Goal: Information Seeking & Learning: Learn about a topic

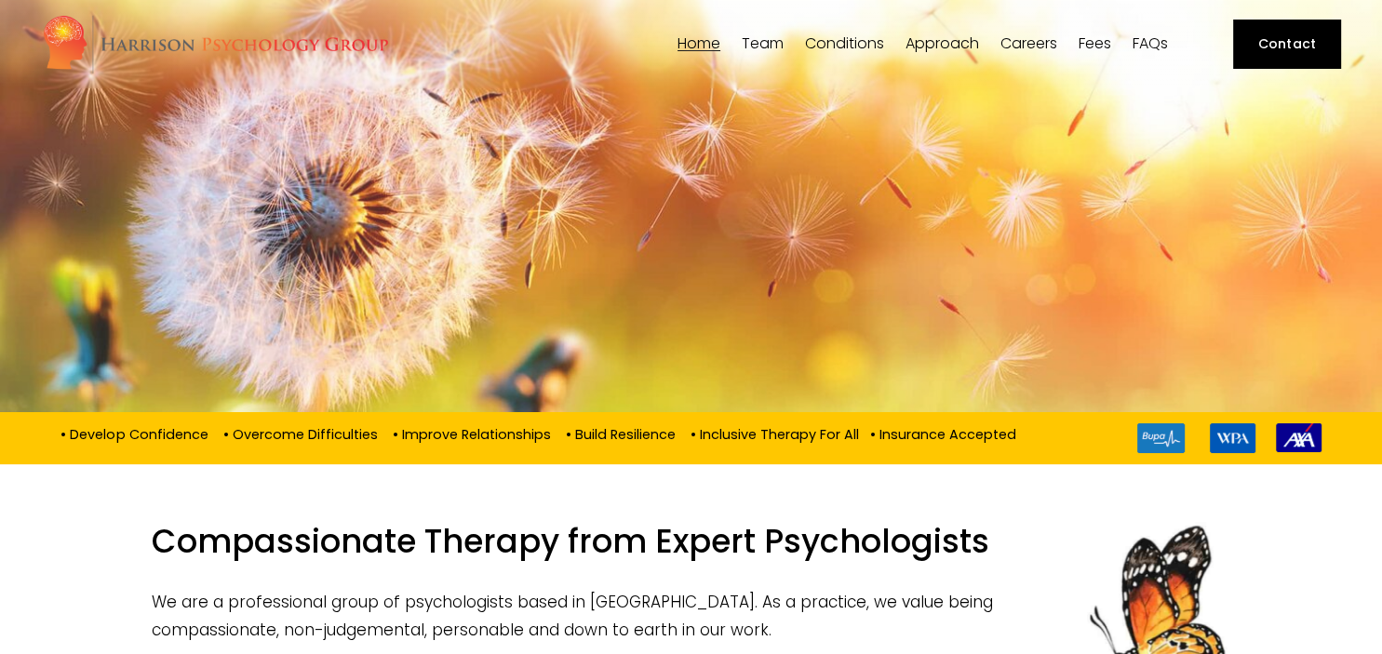
click at [933, 41] on span "Approach" at bounding box center [943, 43] width 74 height 15
click at [0, 0] on span "Relationship Therapy" at bounding box center [0, 0] width 0 height 0
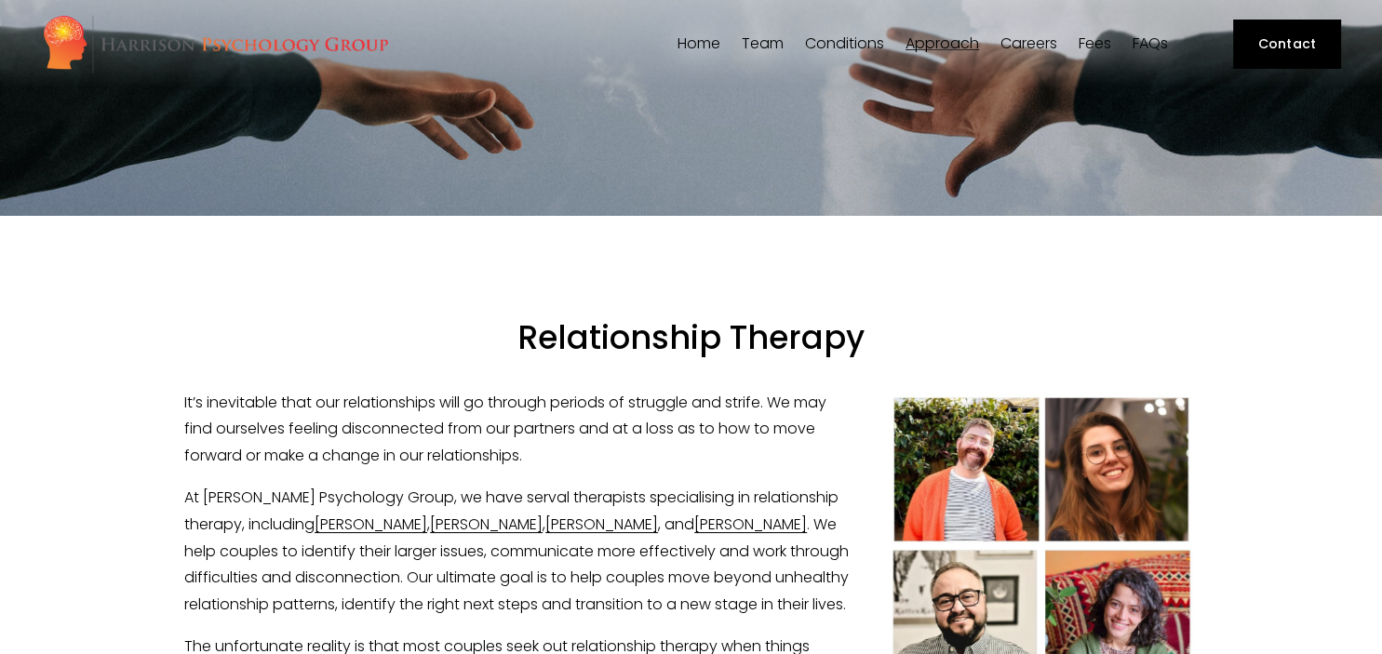
click at [1092, 43] on link "Fees" at bounding box center [1095, 44] width 33 height 18
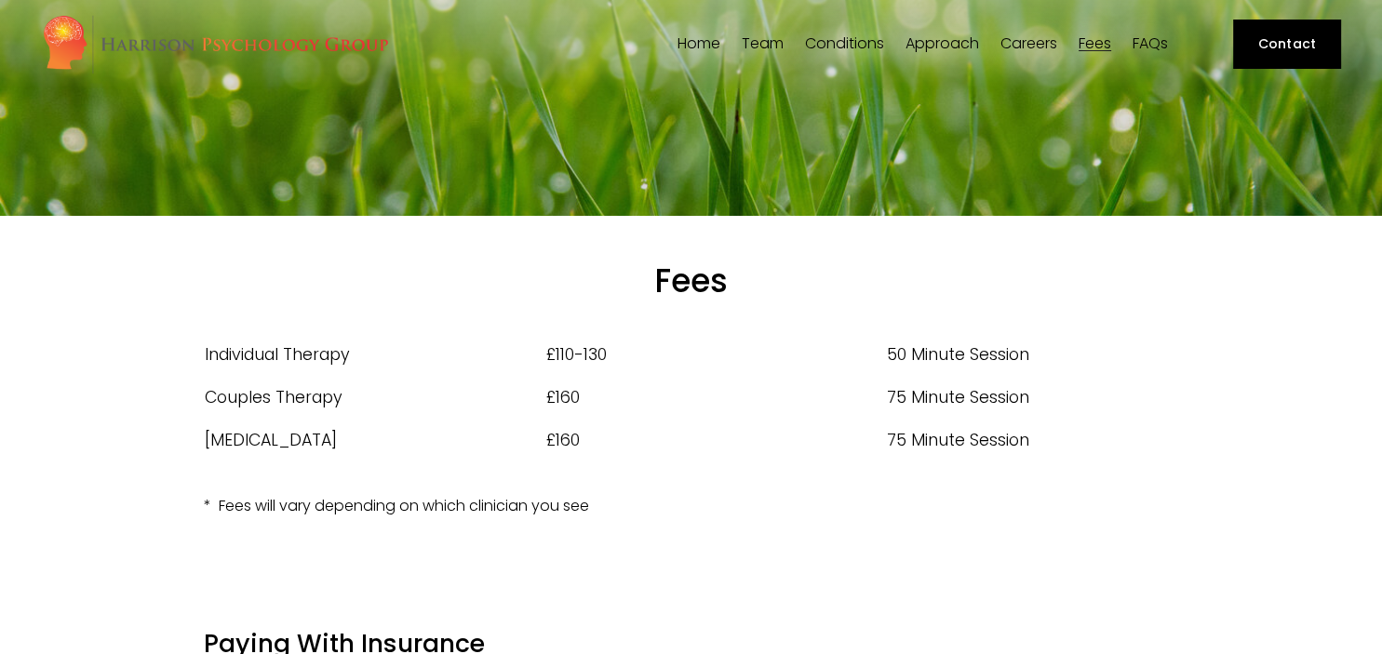
click at [696, 43] on link "Home" at bounding box center [699, 44] width 43 height 18
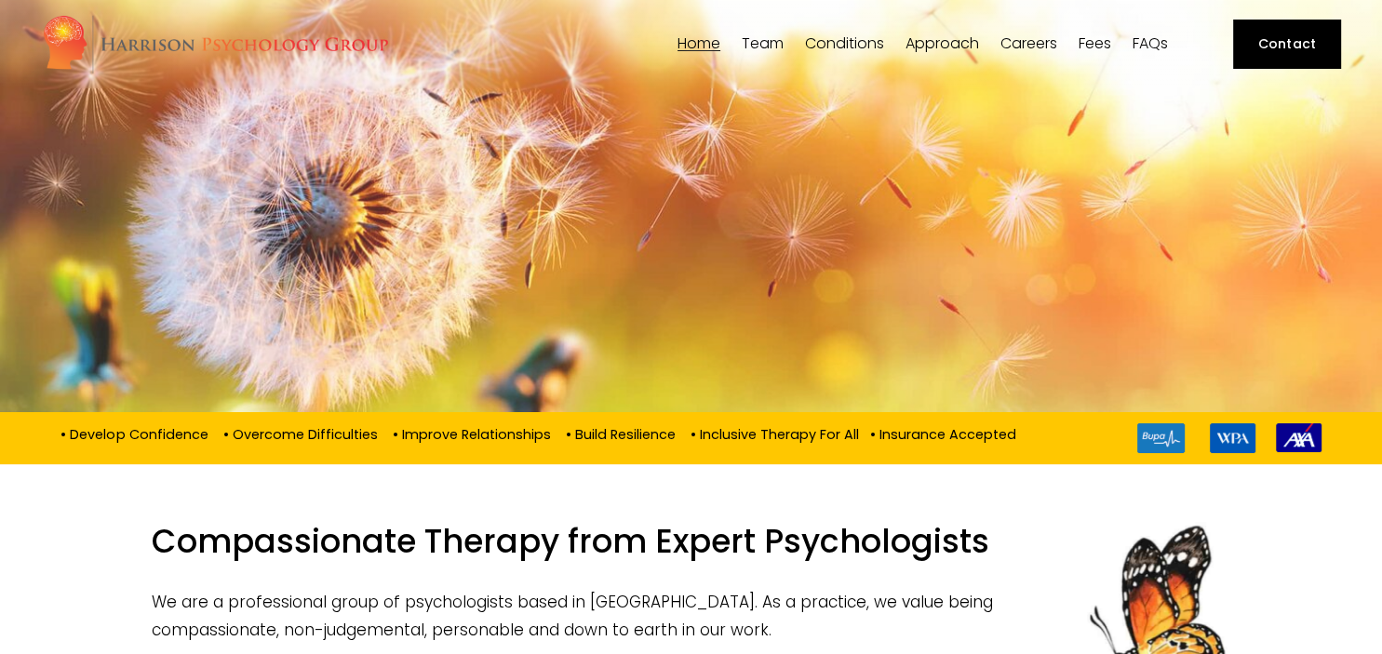
click at [1155, 46] on link "FAQs" at bounding box center [1149, 44] width 35 height 18
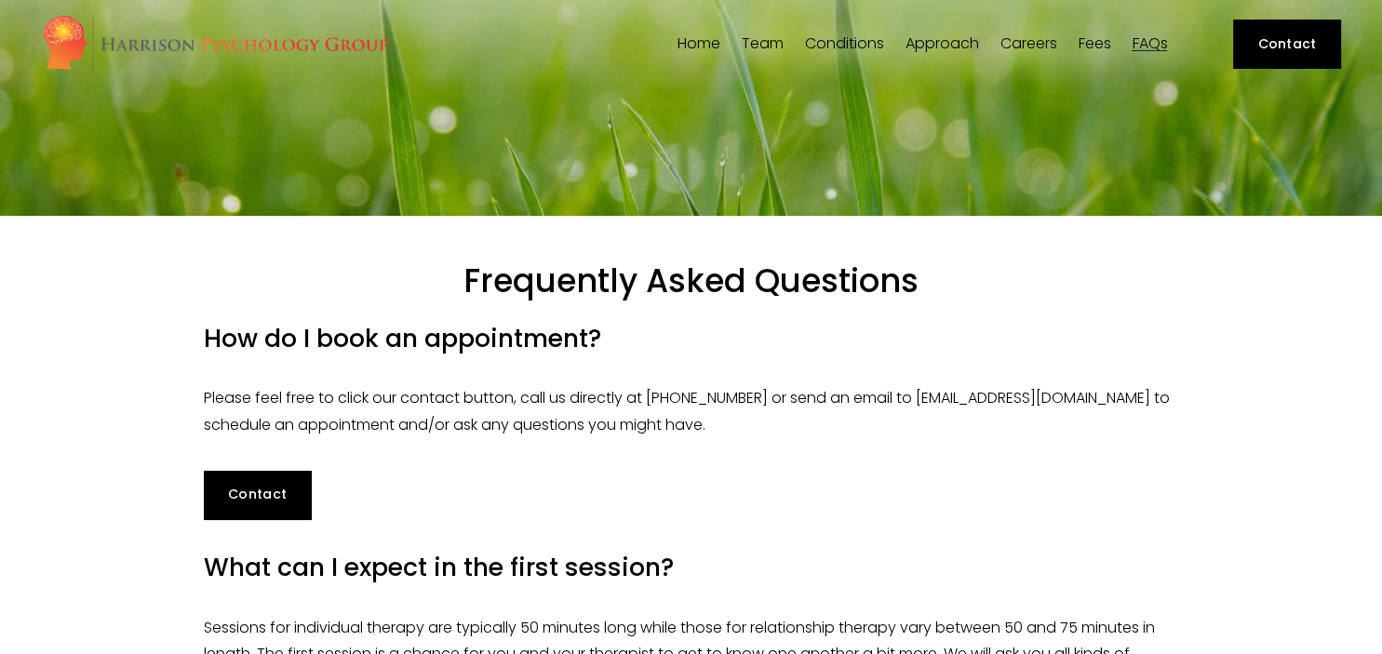
click at [688, 32] on div "Home Team Our Team Dr Siri MacIntyre-Harrison" at bounding box center [607, 44] width 1130 height 61
click at [692, 43] on link "Home" at bounding box center [699, 44] width 43 height 18
